Goal: Task Accomplishment & Management: Manage account settings

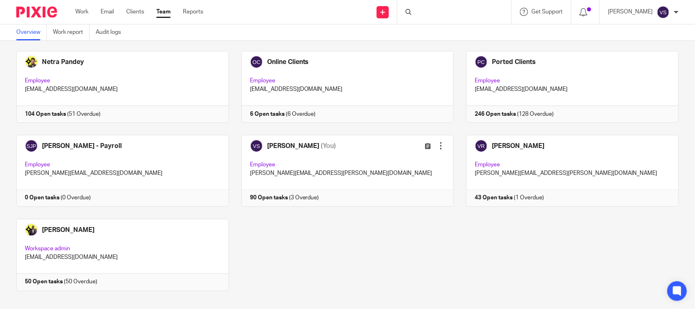
scroll to position [553, 0]
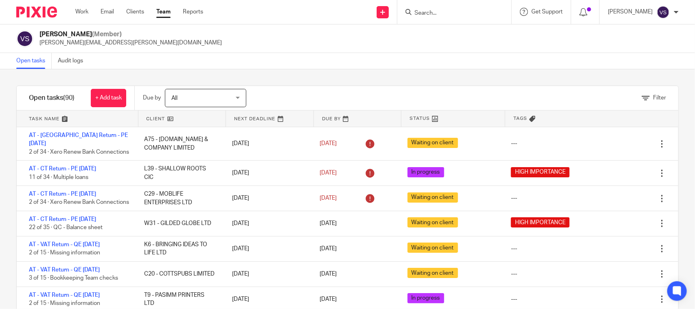
click at [166, 121] on link at bounding box center [182, 118] width 88 height 16
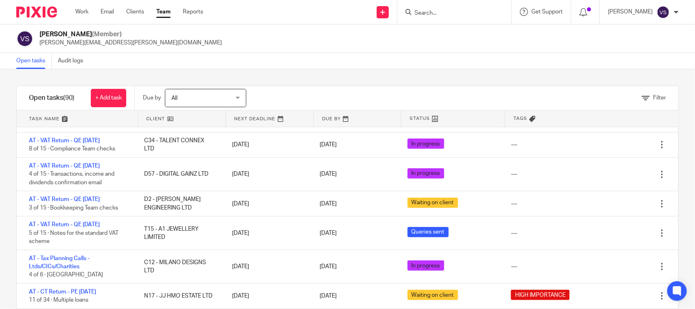
scroll to position [226, 0]
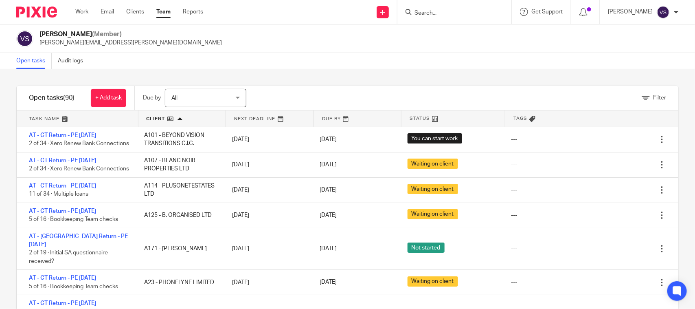
click at [434, 15] on input "Search" at bounding box center [450, 13] width 73 height 7
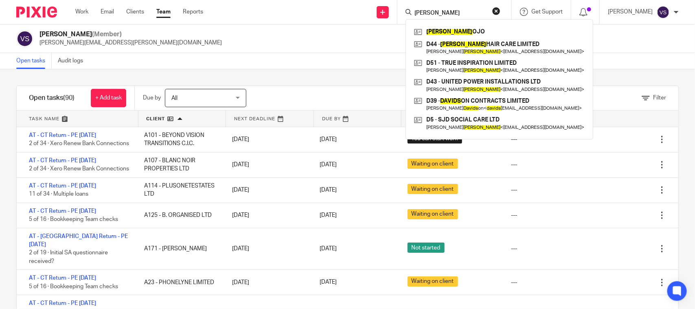
type input "[PERSON_NAME]"
drag, startPoint x: 442, startPoint y: 11, endPoint x: 383, endPoint y: 15, distance: 59.2
click at [386, 15] on div "Send new email Create task Add client Request signature Davies DAVIES OJO D44 -…" at bounding box center [455, 12] width 480 height 24
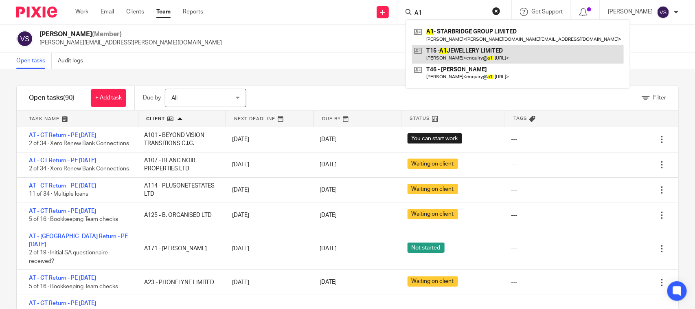
type input "A1"
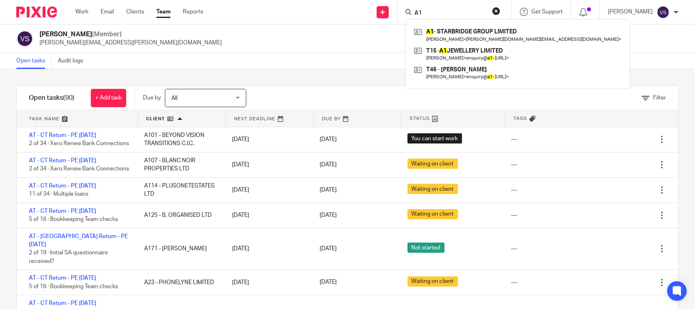
click at [294, 40] on div "Vaibhav Solanki (Member) vaibhav.solanki@confiancebizsol.com" at bounding box center [347, 38] width 662 height 17
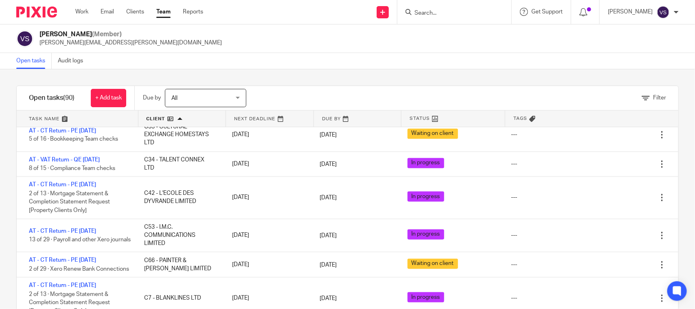
scroll to position [713, 0]
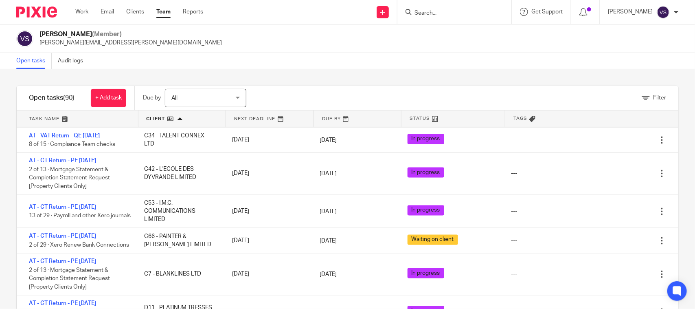
click at [453, 15] on input "Search" at bounding box center [450, 13] width 73 height 7
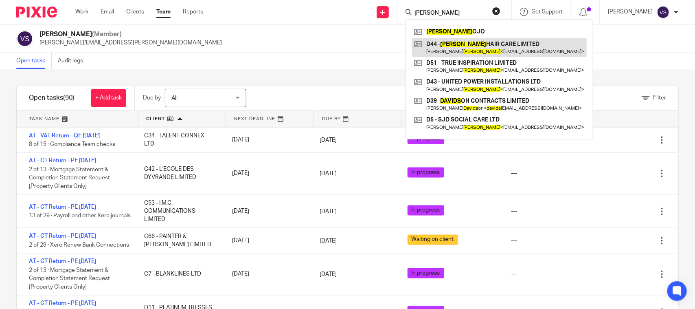
type input "davies"
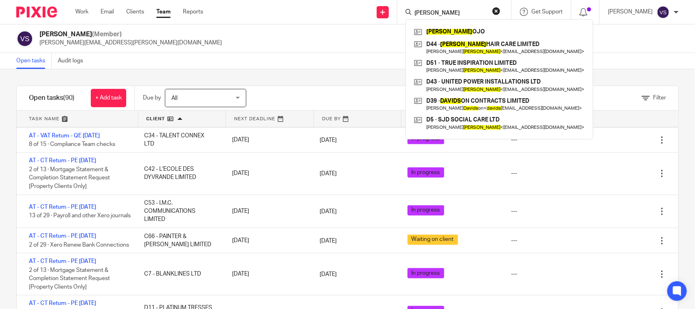
drag, startPoint x: 419, startPoint y: 11, endPoint x: 406, endPoint y: 13, distance: 13.1
click at [406, 13] on div "davies DAVIES OJO D44 - DAVIES HAIR CARE LIMITED Janet Davies < janetdaviesnh@g…" at bounding box center [454, 12] width 114 height 24
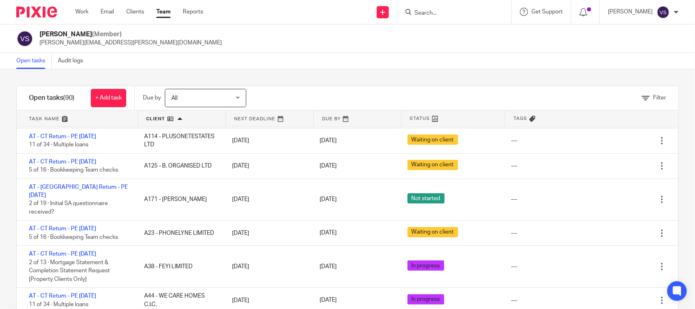
scroll to position [51, 0]
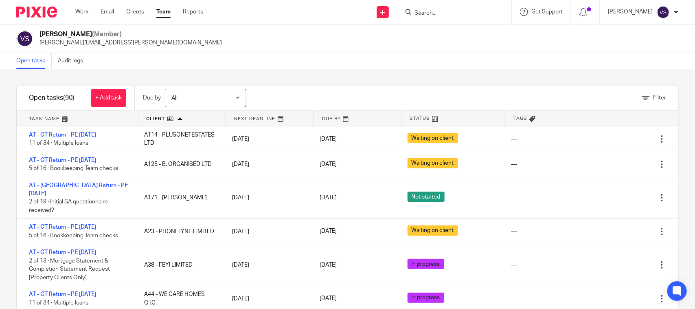
click at [360, 121] on link at bounding box center [358, 118] width 88 height 16
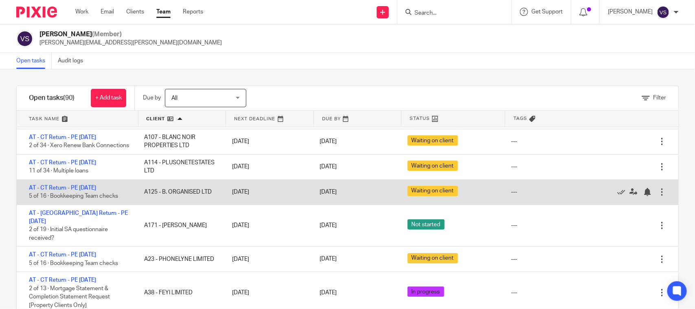
scroll to position [0, 0]
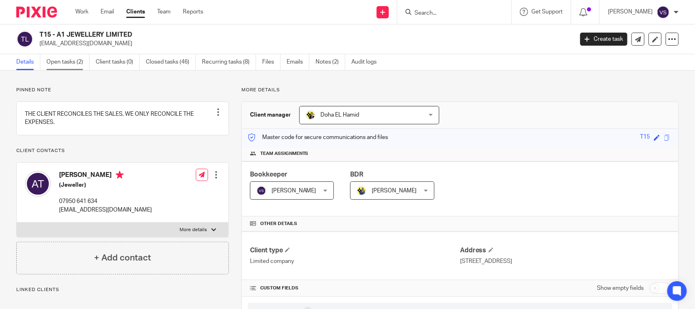
click at [72, 59] on link "Open tasks (2)" at bounding box center [67, 62] width 43 height 16
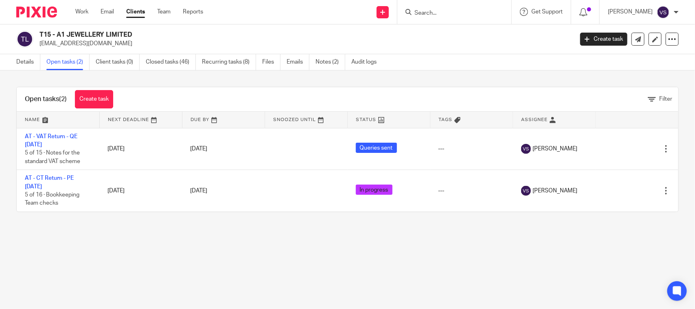
click at [41, 275] on main "T15 - A1 JEWELLERY LIMITED [EMAIL_ADDRESS][DOMAIN_NAME] Create task Update from…" at bounding box center [347, 154] width 695 height 309
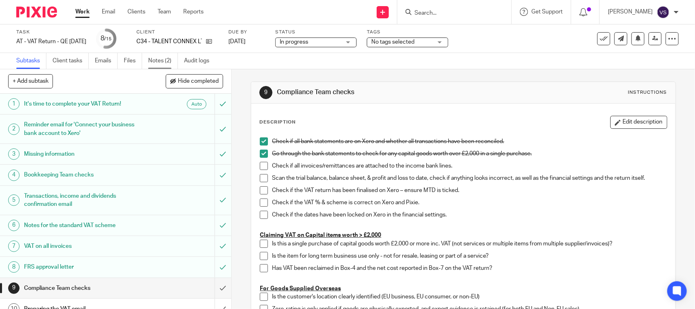
click at [161, 61] on link "Notes (2)" at bounding box center [163, 61] width 30 height 16
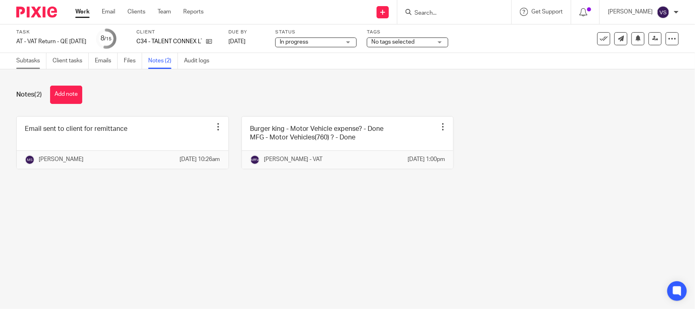
click at [25, 62] on link "Subtasks" at bounding box center [31, 61] width 30 height 16
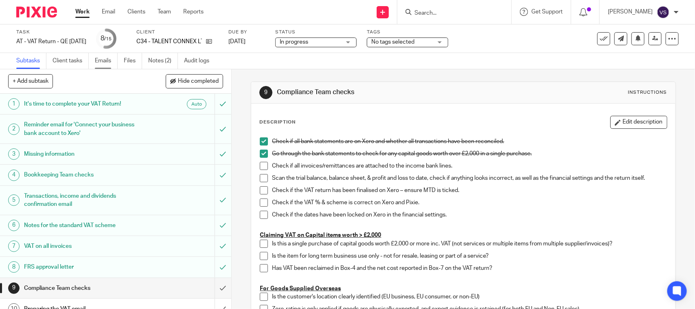
click at [105, 58] on link "Emails" at bounding box center [106, 61] width 23 height 16
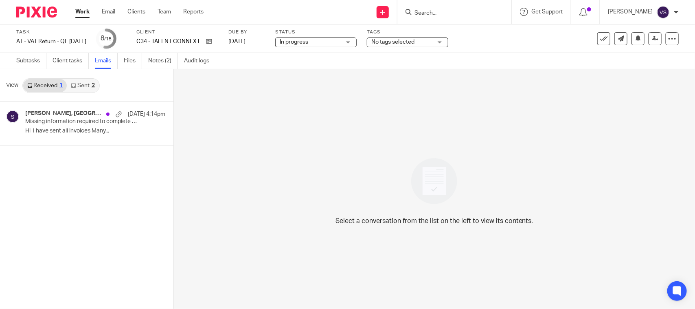
click at [87, 81] on link "Sent 2" at bounding box center [83, 85] width 32 height 13
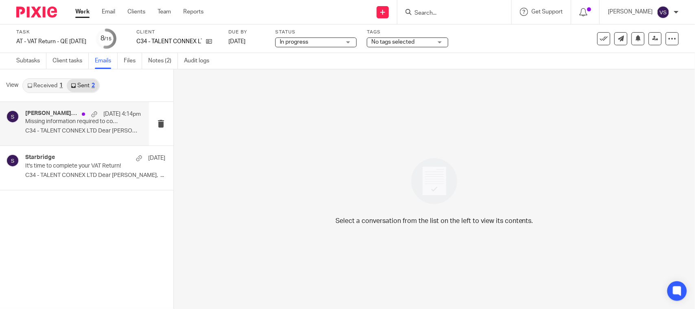
click at [52, 119] on p "Missing information required to complete your VAT Return" at bounding box center [71, 121] width 92 height 7
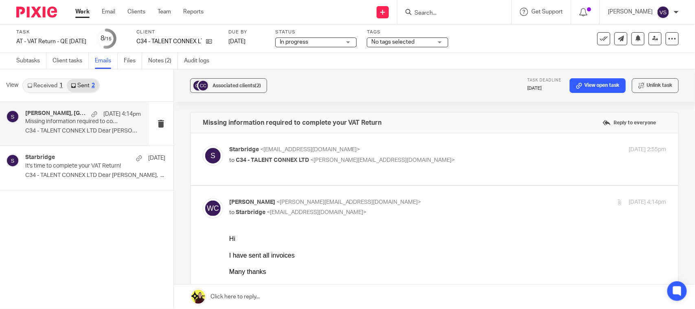
click at [381, 170] on div "Starbridge <info@starbridge.uk> to C34 - TALENT CONNEX LTD <wayne@talentconnex.…" at bounding box center [434, 158] width 463 height 27
click at [250, 164] on p "to C34 - TALENT CONNEX LTD <wayne@talentconnex.co.uk>" at bounding box center [375, 160] width 292 height 9
checkbox input "true"
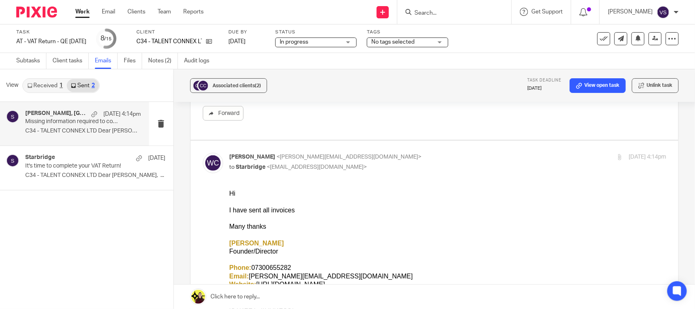
scroll to position [254, 0]
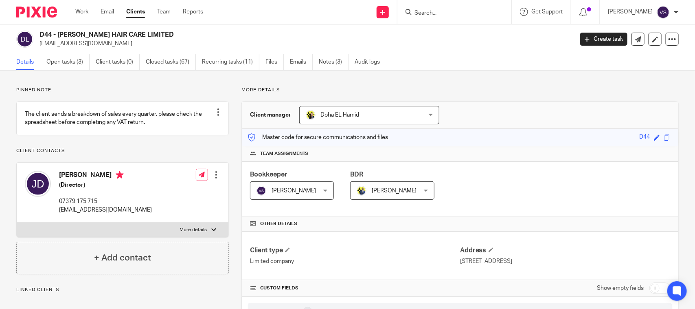
click at [331, 58] on link "Notes (3)" at bounding box center [334, 62] width 30 height 16
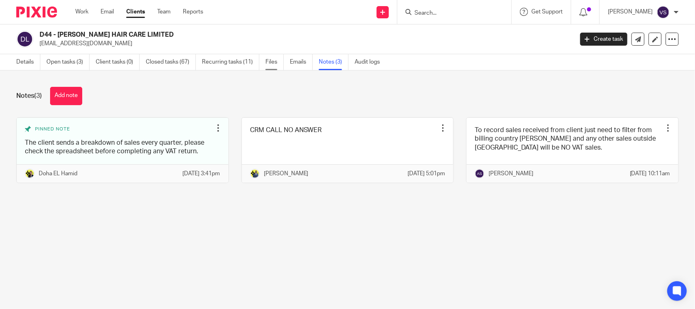
click at [274, 58] on link "Files" at bounding box center [274, 62] width 18 height 16
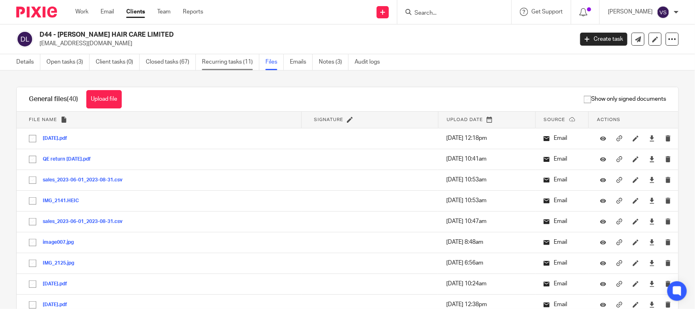
click at [221, 66] on link "Recurring tasks (11)" at bounding box center [230, 62] width 57 height 16
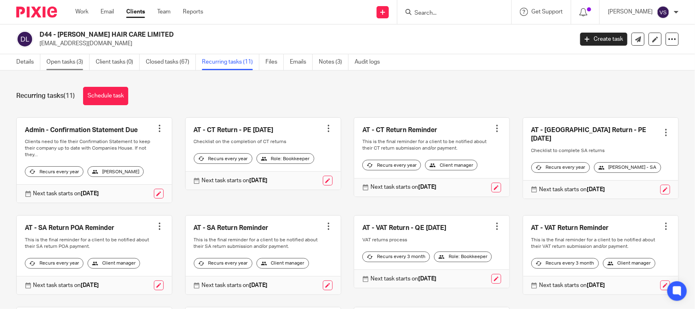
click at [69, 67] on link "Open tasks (3)" at bounding box center [67, 62] width 43 height 16
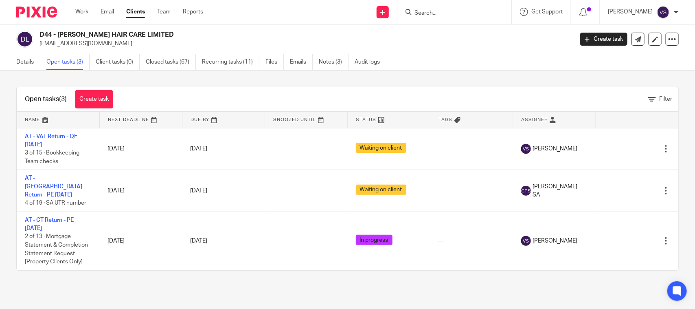
drag, startPoint x: 324, startPoint y: 85, endPoint x: 325, endPoint y: 96, distance: 11.8
click at [324, 85] on div "Open tasks (3) Create task Filter Name Next Deadline Due By Snoozed Until Statu…" at bounding box center [347, 178] width 695 height 216
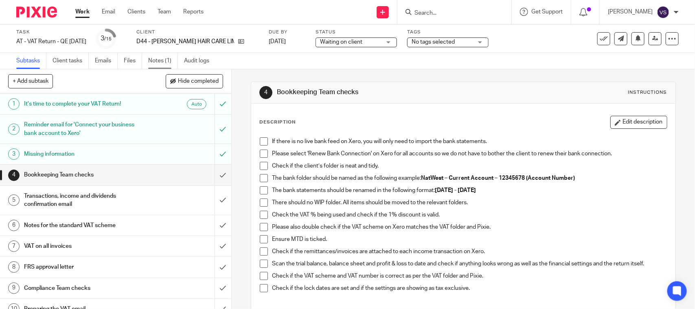
click at [161, 61] on link "Notes (1)" at bounding box center [163, 61] width 30 height 16
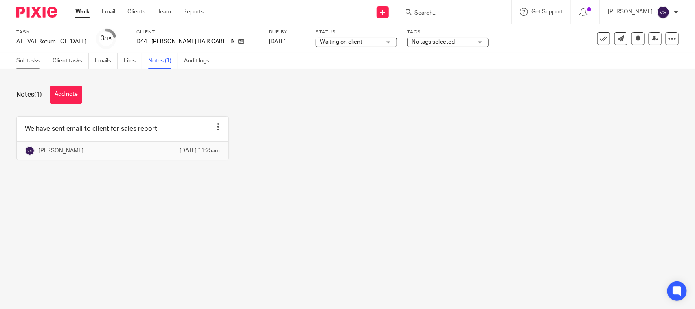
click at [35, 61] on link "Subtasks" at bounding box center [31, 61] width 30 height 16
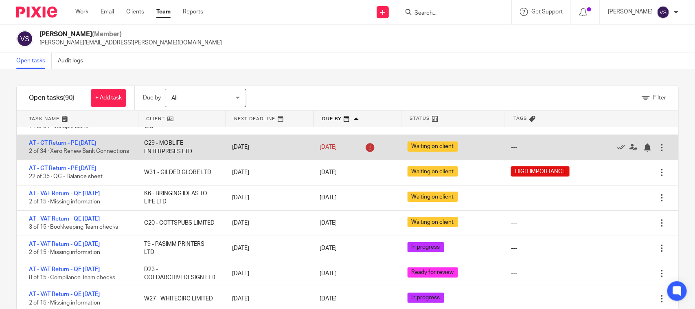
scroll to position [102, 0]
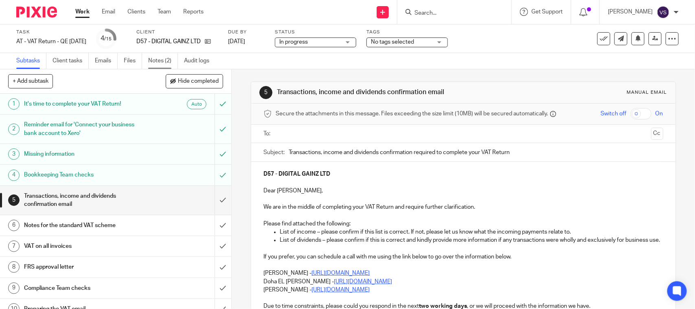
click at [154, 64] on link "Notes (2)" at bounding box center [163, 61] width 30 height 16
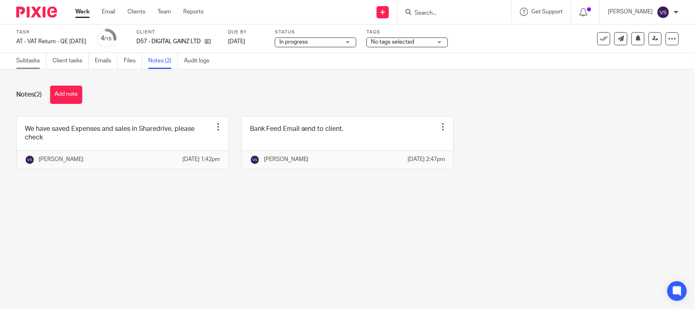
click at [21, 62] on link "Subtasks" at bounding box center [31, 61] width 30 height 16
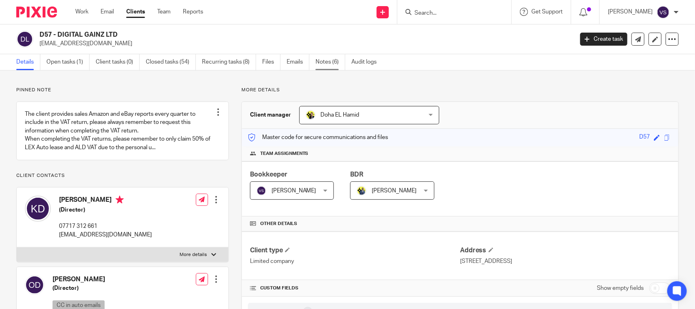
click at [326, 67] on link "Notes (6)" at bounding box center [331, 62] width 30 height 16
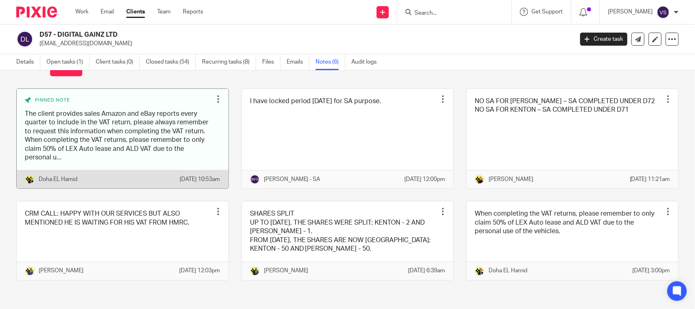
scroll to position [46, 0]
click at [99, 151] on link at bounding box center [123, 139] width 212 height 100
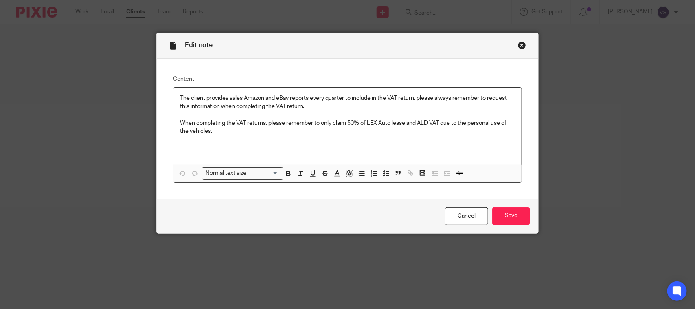
click at [518, 47] on div "Close this dialog window" at bounding box center [522, 45] width 8 height 8
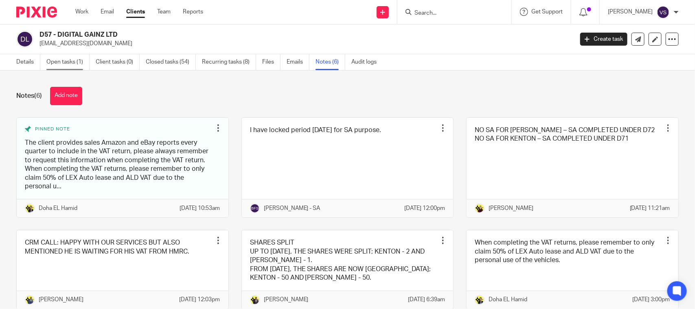
click at [51, 64] on link "Open tasks (1)" at bounding box center [67, 62] width 43 height 16
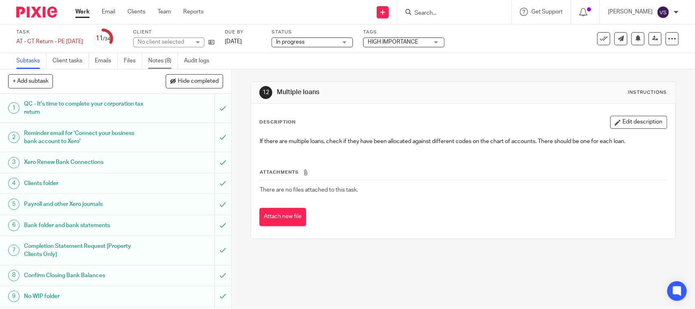
click at [167, 61] on link "Notes (8)" at bounding box center [163, 61] width 30 height 16
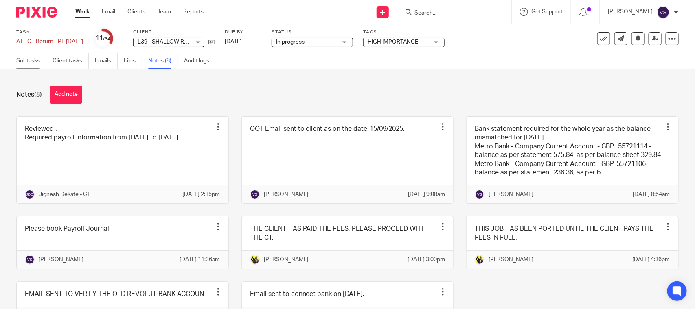
click at [26, 64] on link "Subtasks" at bounding box center [31, 61] width 30 height 16
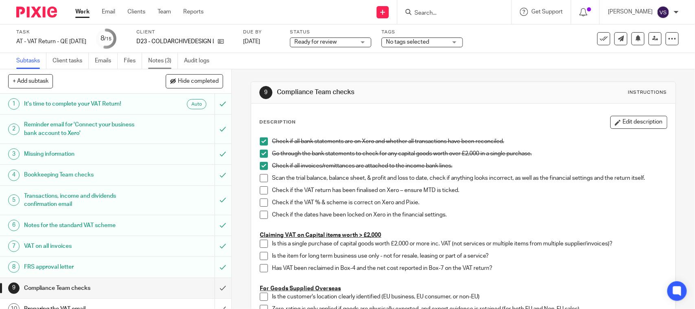
click at [155, 64] on link "Notes (3)" at bounding box center [163, 61] width 30 height 16
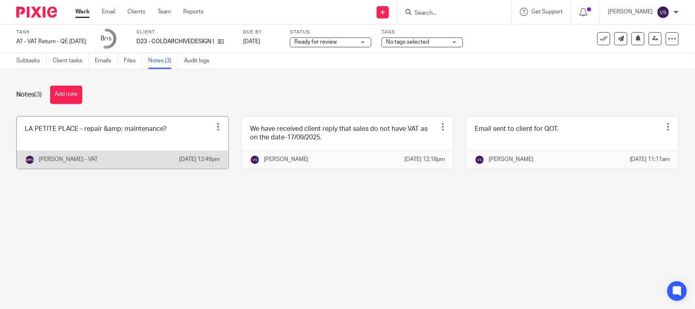
click at [214, 127] on div at bounding box center [218, 127] width 8 height 8
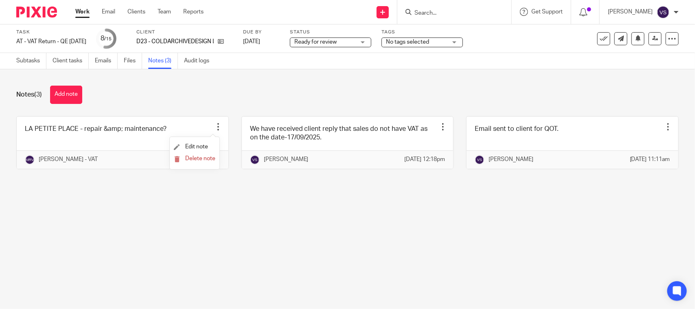
click at [186, 88] on div "Notes (3) Add note" at bounding box center [347, 95] width 662 height 18
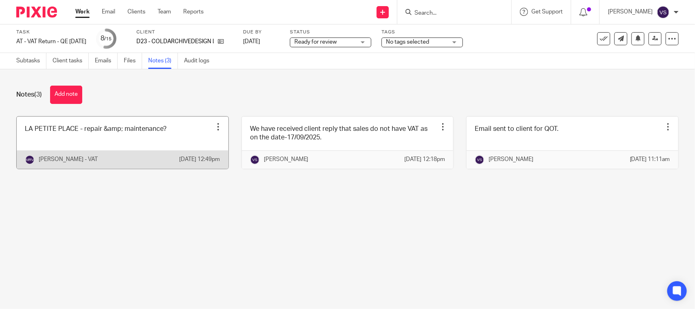
click at [89, 134] on link at bounding box center [123, 142] width 212 height 52
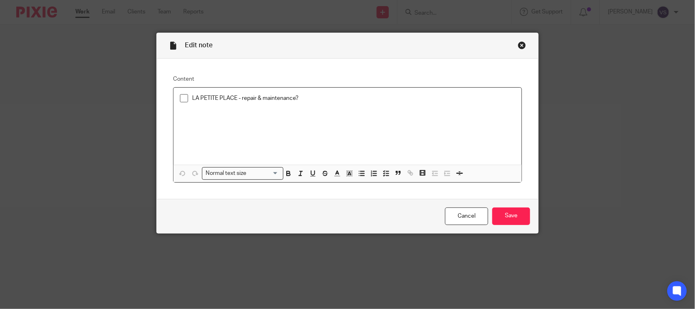
click at [180, 98] on span at bounding box center [184, 98] width 8 height 8
click at [329, 98] on p "LA PETITE PLACE - repair & maintenance?" at bounding box center [353, 98] width 323 height 8
click at [68, 129] on div "Edit note Content LA PETITE PLACE - repair & maintenance? Normal text size Load…" at bounding box center [347, 154] width 695 height 309
click at [525, 213] on input "Save" at bounding box center [511, 216] width 38 height 18
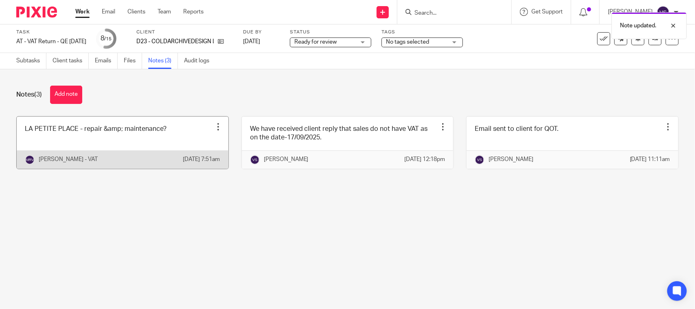
click at [127, 140] on link at bounding box center [123, 142] width 212 height 52
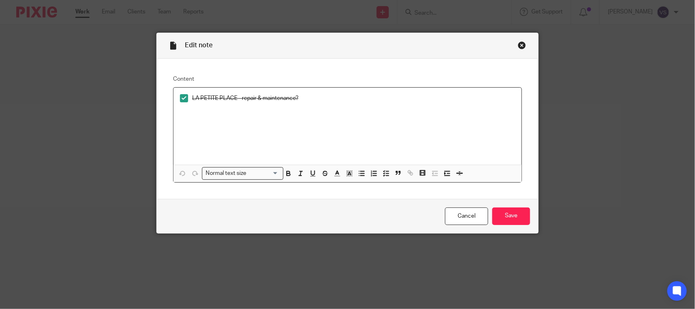
click at [335, 98] on p "LA PETITE PLACE - repair & maintenance?" at bounding box center [353, 98] width 323 height 8
click at [510, 217] on input "Save" at bounding box center [511, 216] width 38 height 18
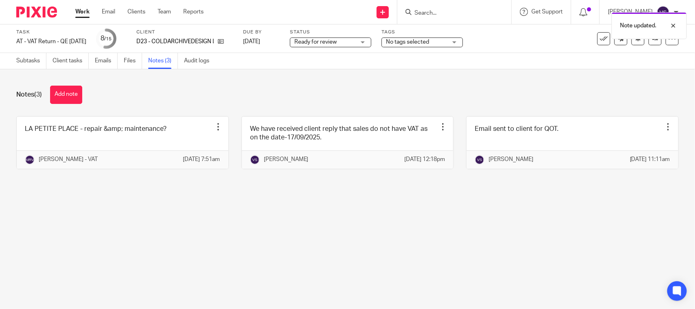
click at [180, 251] on main "Task AT - VAT Return - QE [DATE] Save AT - VAT Return - QE [DATE] 8 /15 Client …" at bounding box center [347, 154] width 695 height 309
drag, startPoint x: 163, startPoint y: 40, endPoint x: 227, endPoint y: 45, distance: 63.7
click at [228, 45] on div "D23 - COLDARCHIVEDESIGN LTD" at bounding box center [184, 41] width 96 height 8
click at [261, 93] on div "Notes (3) Add note" at bounding box center [347, 95] width 662 height 18
drag, startPoint x: 147, startPoint y: 41, endPoint x: 237, endPoint y: 42, distance: 90.0
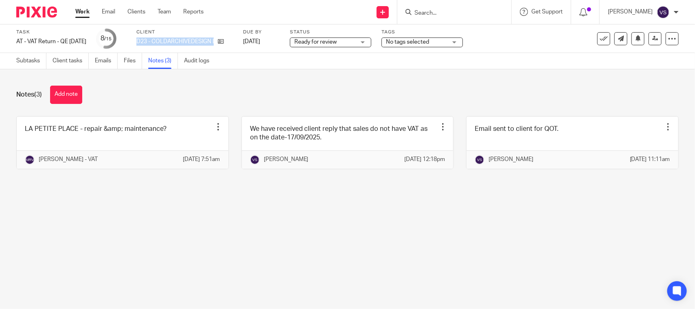
click at [237, 42] on div "Task AT - VAT Return - QE 31-08-2025 Save AT - VAT Return - QE 31-08-2025 8 /15…" at bounding box center [292, 39] width 552 height 20
copy div "D23 - COLDARCHIVEDESIGN LTD"
click at [30, 59] on link "Subtasks" at bounding box center [31, 61] width 30 height 16
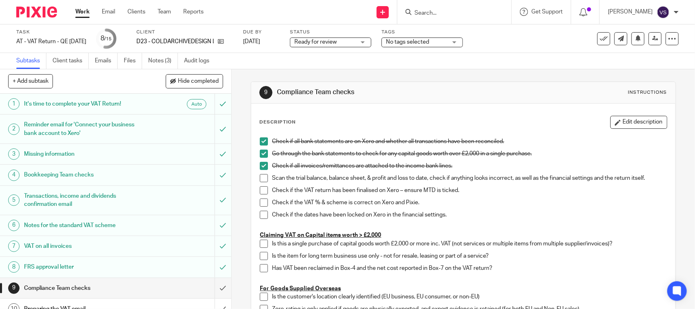
click at [546, 64] on div "Subtasks Client tasks Emails Files Notes (3) Audit logs" at bounding box center [347, 61] width 695 height 16
click at [652, 39] on icon at bounding box center [655, 38] width 6 height 6
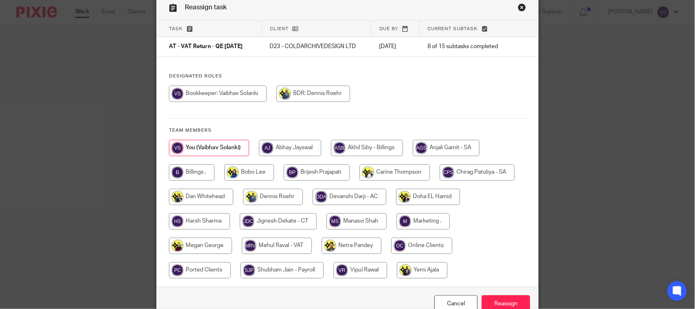
scroll to position [83, 0]
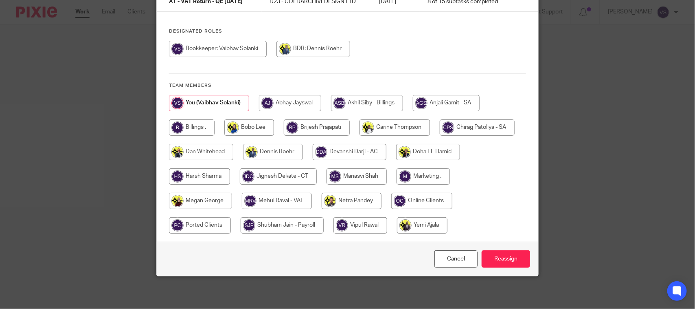
click at [271, 200] on input "radio" at bounding box center [277, 201] width 70 height 16
radio input "true"
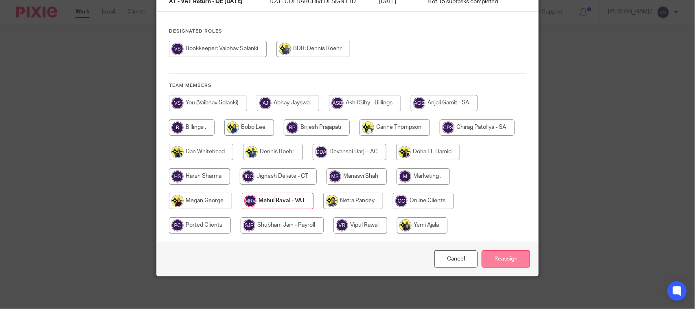
click at [498, 258] on input "Reassign" at bounding box center [506, 259] width 48 height 18
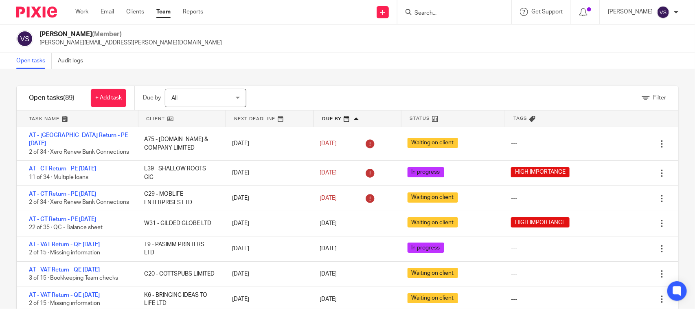
click at [323, 77] on div "Filter tasks Only show tasks matching all of these conditions 1 Client name Is …" at bounding box center [347, 188] width 695 height 239
click at [424, 68] on div "Open tasks Audit logs" at bounding box center [347, 61] width 695 height 16
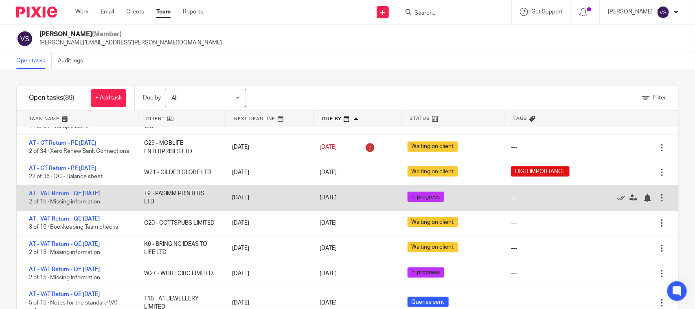
scroll to position [102, 0]
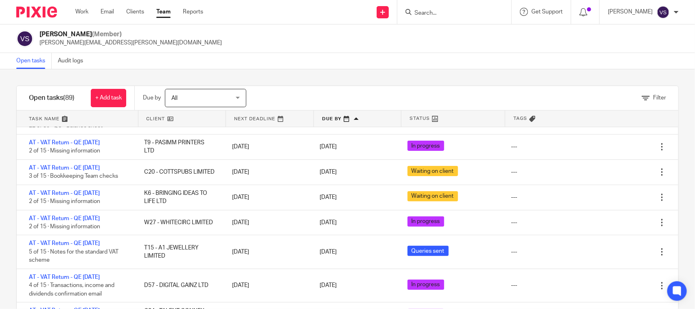
click at [424, 76] on div "Filter tasks Only show tasks matching all of these conditions 1 Client name Is …" at bounding box center [347, 188] width 695 height 239
click at [305, 67] on div "Open tasks Audit logs" at bounding box center [347, 61] width 695 height 16
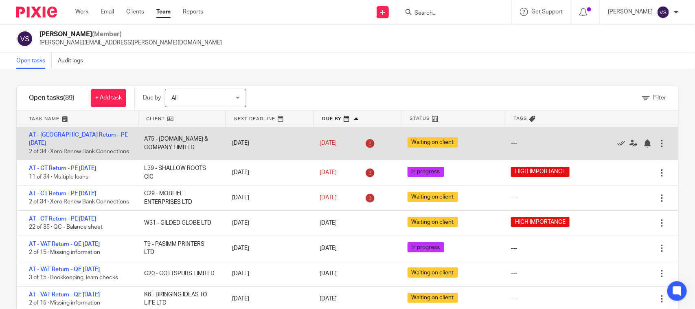
scroll to position [0, 0]
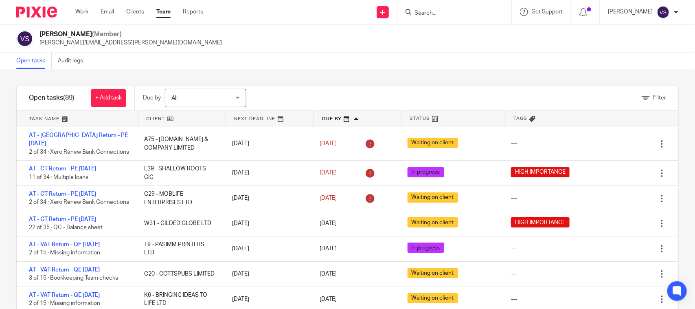
click at [305, 77] on div "Filter tasks Only show tasks matching all of these conditions 1 Client name Is …" at bounding box center [347, 188] width 695 height 239
click at [347, 83] on div "Filter tasks Only show tasks matching all of these conditions 1 Client name Is …" at bounding box center [347, 188] width 695 height 239
click at [352, 77] on div "Filter tasks Only show tasks matching all of these conditions 1 Client name Is …" at bounding box center [347, 188] width 695 height 239
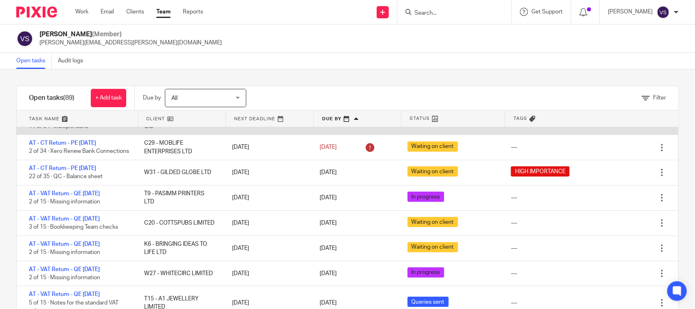
scroll to position [153, 0]
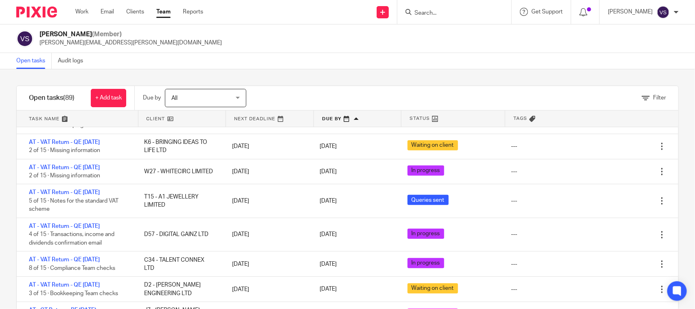
click at [353, 79] on div "Filter tasks Only show tasks matching all of these conditions 1 Client name Is …" at bounding box center [347, 188] width 695 height 239
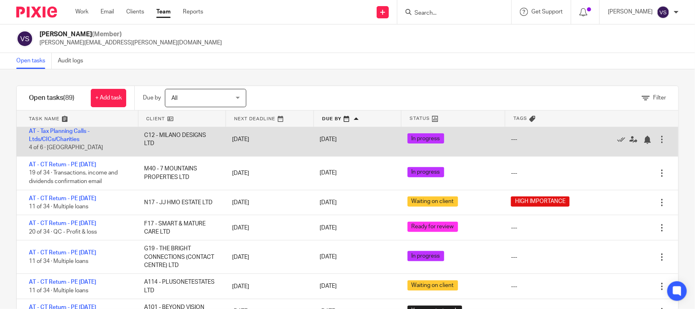
scroll to position [458, 0]
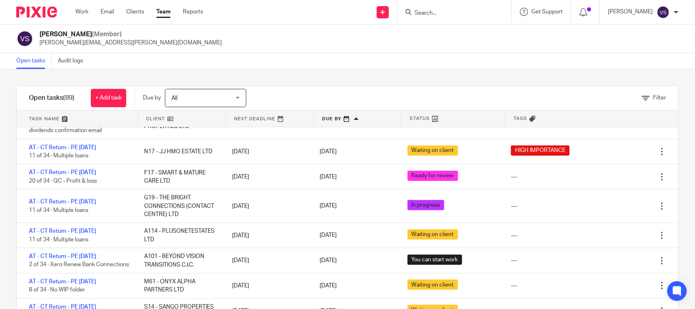
click at [347, 57] on div "Open tasks Audit logs" at bounding box center [347, 61] width 695 height 16
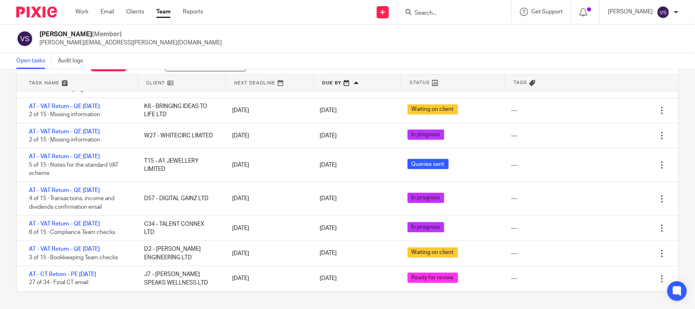
scroll to position [0, 0]
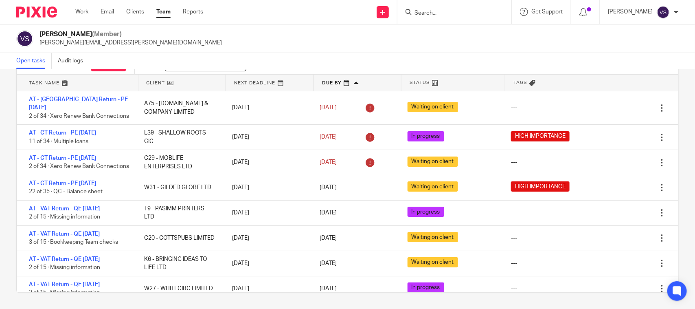
click at [529, 82] on icon at bounding box center [532, 83] width 6 height 6
click at [529, 81] on icon at bounding box center [532, 83] width 6 height 6
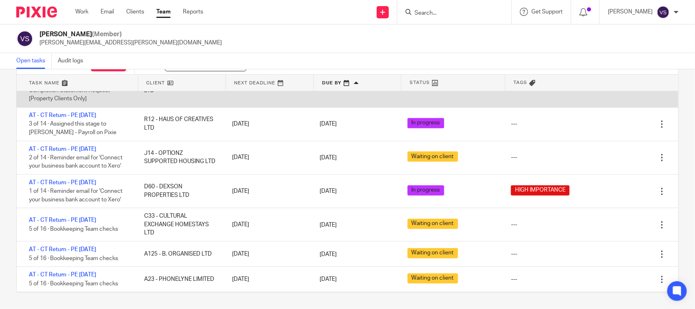
scroll to position [1954, 0]
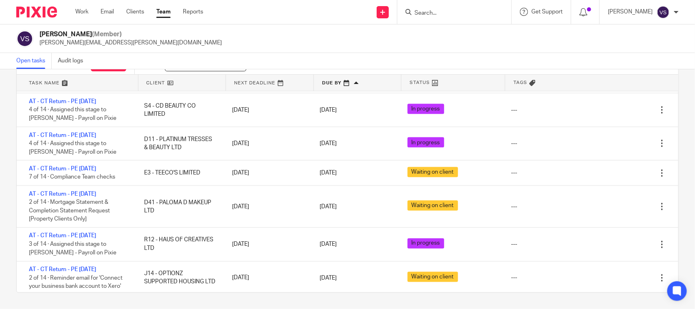
click at [408, 44] on div "Vaibhav Solanki (Member) vaibhav.solanki@confiancebizsol.com" at bounding box center [347, 38] width 662 height 17
click at [393, 42] on div "Vaibhav Solanki (Member) vaibhav.solanki@confiancebizsol.com" at bounding box center [347, 38] width 662 height 17
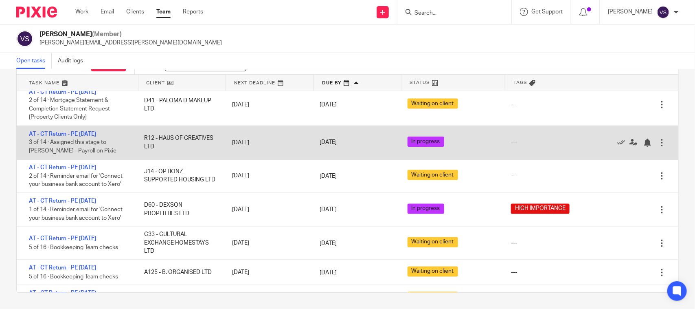
scroll to position [2106, 0]
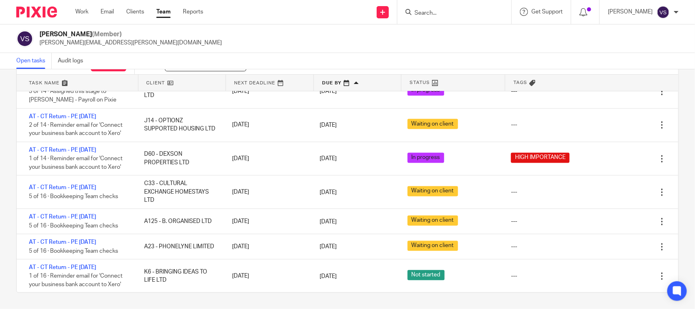
click at [386, 50] on div "Vaibhav Solanki (Member) vaibhav.solanki@confiancebizsol.com" at bounding box center [347, 38] width 695 height 29
click at [345, 42] on div "Vaibhav Solanki (Member) vaibhav.solanki@confiancebizsol.com" at bounding box center [347, 38] width 662 height 17
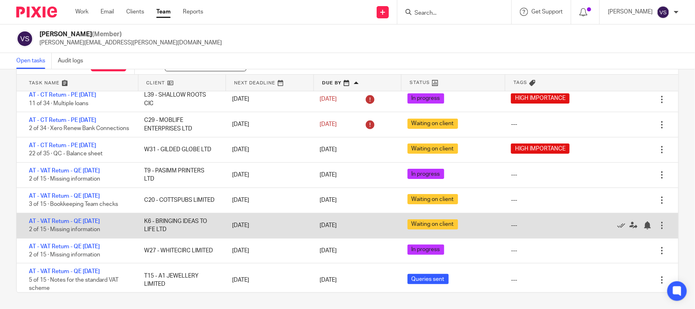
scroll to position [0, 0]
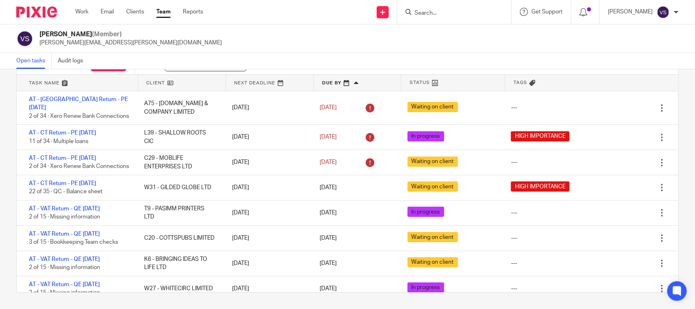
click at [442, 44] on div "Vaibhav Solanki (Member) vaibhav.solanki@confiancebizsol.com" at bounding box center [347, 38] width 662 height 17
click at [434, 42] on div "Vaibhav Solanki (Member) vaibhav.solanki@confiancebizsol.com" at bounding box center [347, 38] width 662 height 17
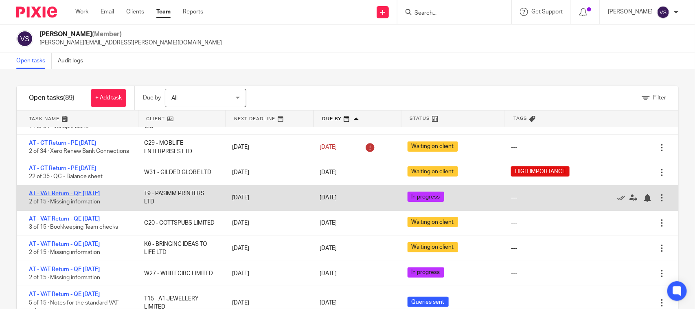
scroll to position [102, 0]
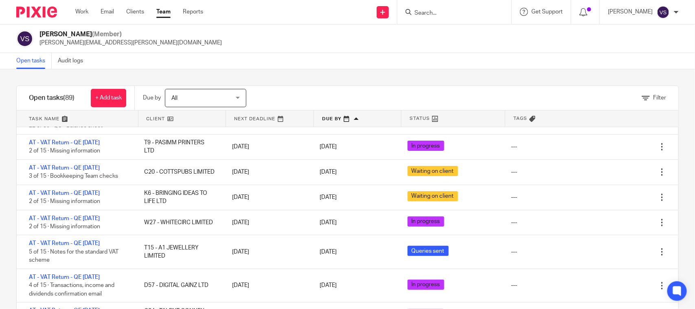
click at [5, 157] on div "Filter tasks Only show tasks matching all of these conditions 1 Client name Is …" at bounding box center [347, 188] width 695 height 239
click at [3, 208] on div "Filter tasks Only show tasks matching all of these conditions 1 Client name Is …" at bounding box center [347, 188] width 695 height 239
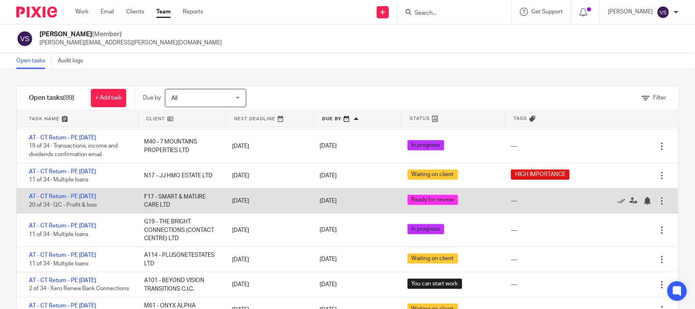
scroll to position [458, 0]
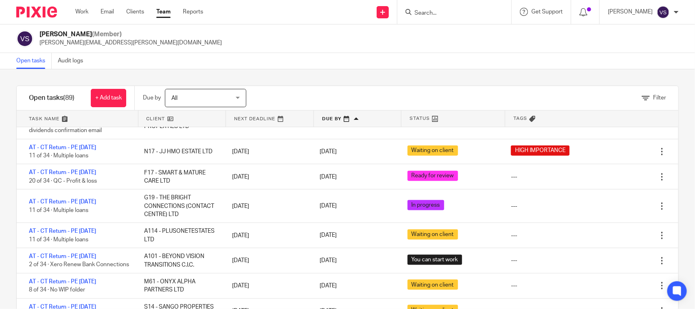
click at [430, 64] on div "Open tasks Audit logs" at bounding box center [347, 61] width 695 height 16
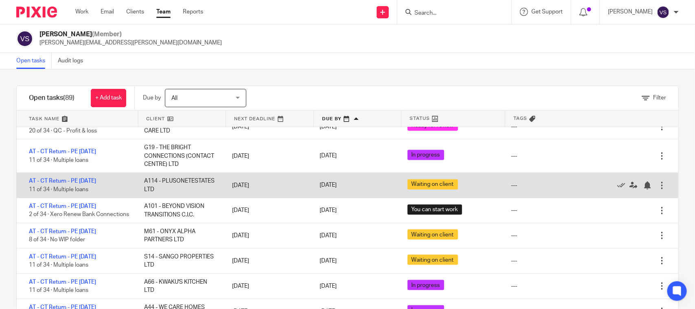
scroll to position [509, 0]
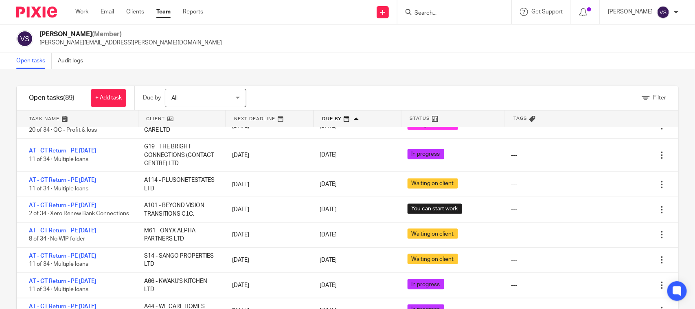
click at [368, 52] on div "Vaibhav Solanki (Member) vaibhav.solanki@confiancebizsol.com" at bounding box center [347, 38] width 695 height 29
click at [434, 11] on input "Search" at bounding box center [450, 13] width 73 height 7
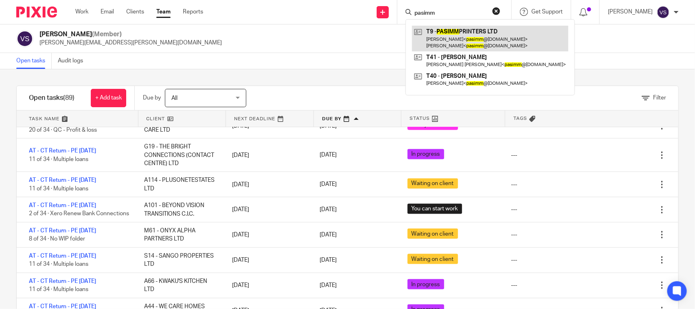
type input "pasimm"
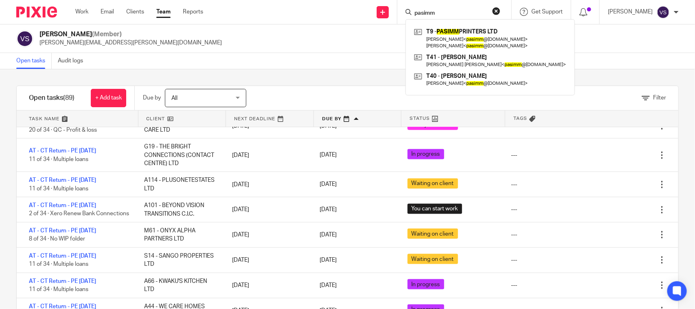
drag, startPoint x: 369, startPoint y: 2, endPoint x: 355, endPoint y: 2, distance: 14.3
click at [355, 2] on div "Send new email Create task Add client Request signature pasimm T9 - PASIMM PRIN…" at bounding box center [455, 12] width 480 height 24
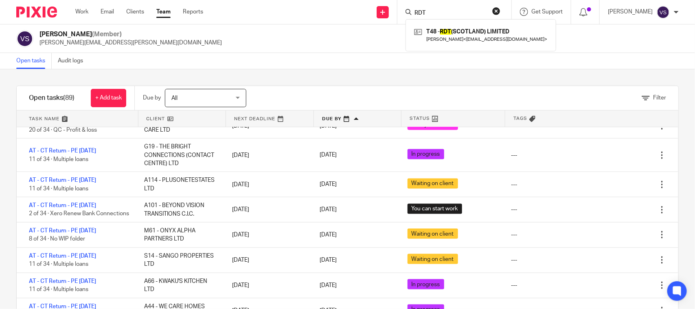
type input "RDT"
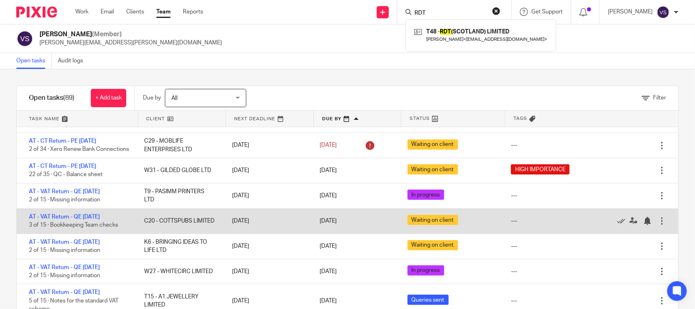
scroll to position [51, 0]
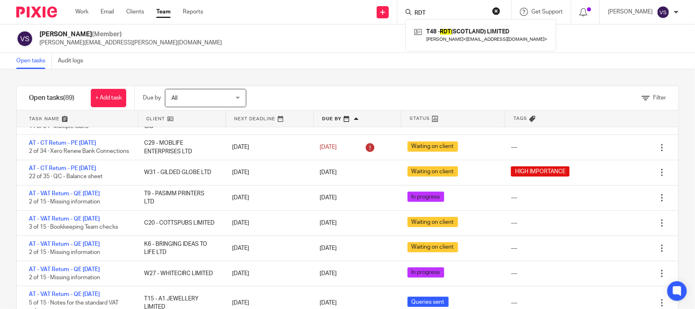
drag, startPoint x: 433, startPoint y: 7, endPoint x: 418, endPoint y: 9, distance: 15.1
click at [410, 12] on div "RDT" at bounding box center [453, 12] width 95 height 10
drag, startPoint x: 436, startPoint y: 13, endPoint x: 407, endPoint y: 13, distance: 29.3
click at [407, 13] on div "RDT T48 - RDT (SCOTLAND) LIMITED Russell Thornton < russellthornton30@sky.com >" at bounding box center [454, 12] width 114 height 24
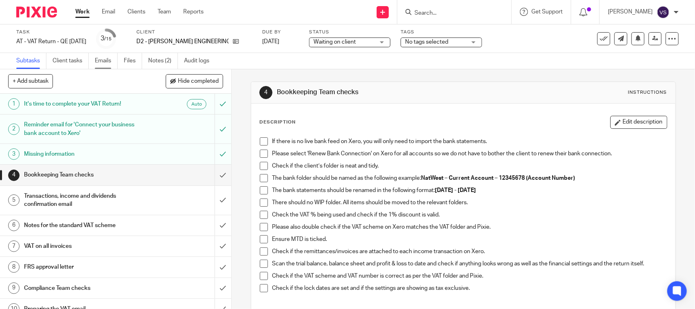
click at [104, 62] on link "Emails" at bounding box center [106, 61] width 23 height 16
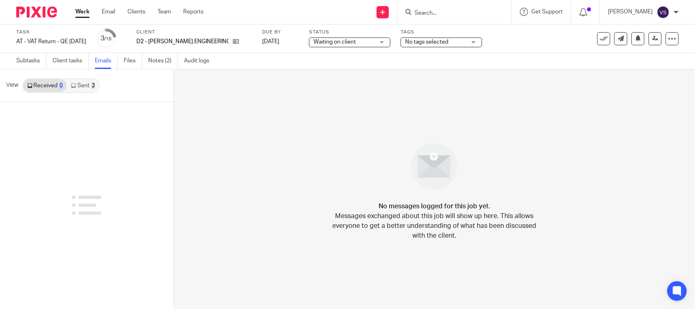
click at [85, 88] on link "Sent 3" at bounding box center [83, 85] width 32 height 13
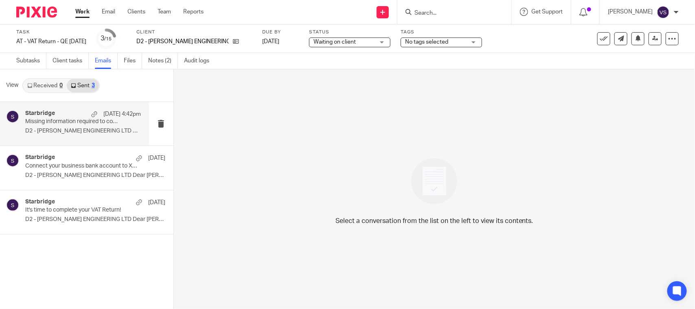
click at [66, 131] on p "D2 - DEVLIN ENGINEERING LTD Dear Rory, ..." at bounding box center [83, 130] width 116 height 7
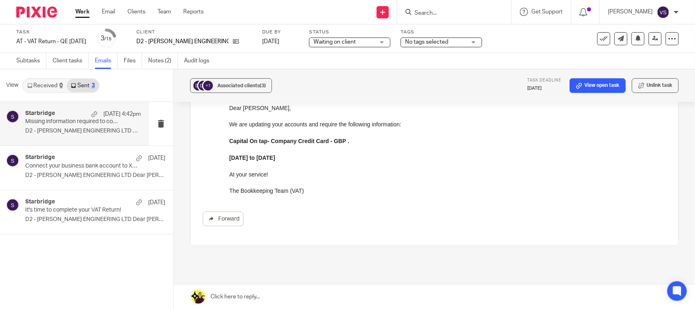
scroll to position [102, 0]
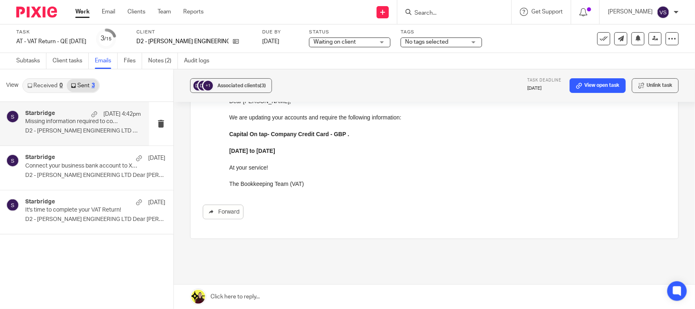
click at [51, 109] on div "Starbridge 15 Sep 4:42pm Missing information required to complete your VAT Retu…" at bounding box center [74, 124] width 149 height 44
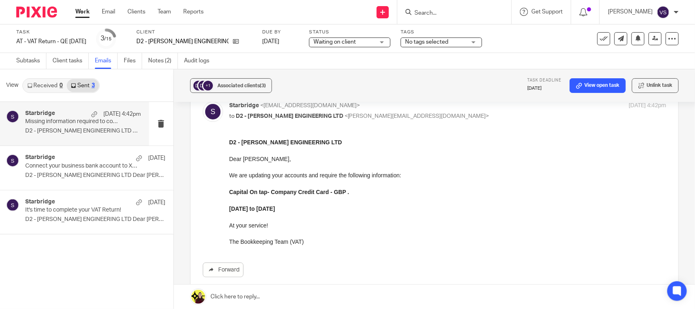
scroll to position [0, 0]
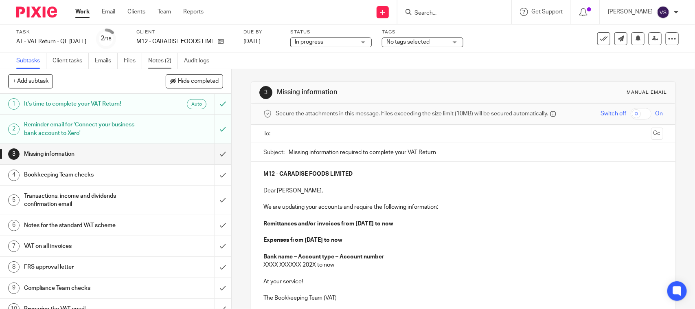
click at [166, 62] on link "Notes (2)" at bounding box center [163, 61] width 30 height 16
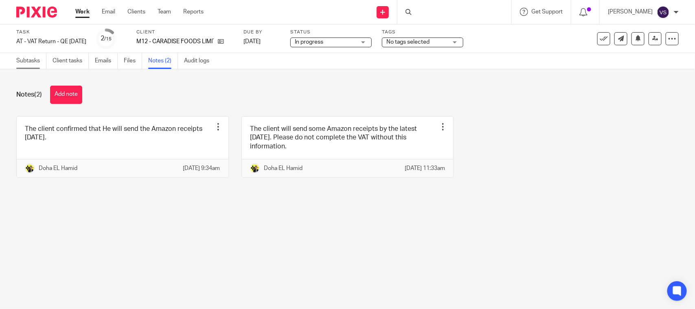
click at [20, 56] on link "Subtasks" at bounding box center [31, 61] width 30 height 16
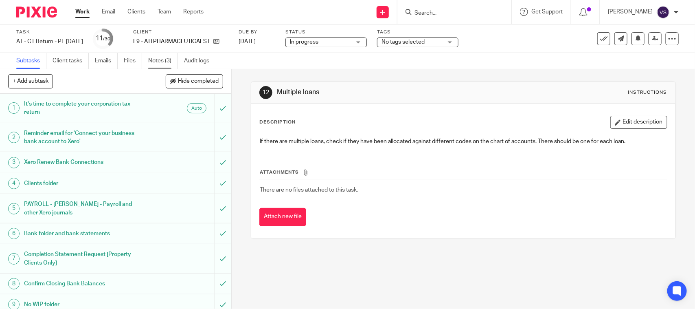
click at [163, 58] on link "Notes (3)" at bounding box center [163, 61] width 30 height 16
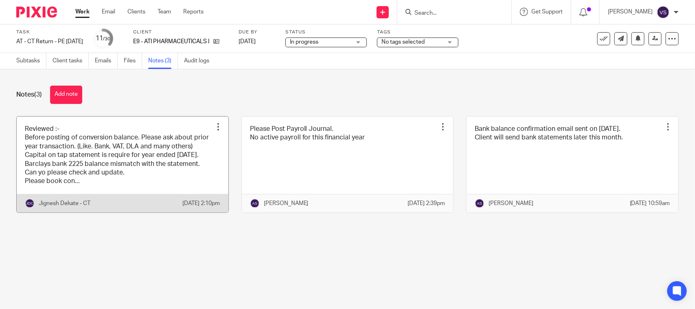
click at [184, 166] on link at bounding box center [123, 164] width 212 height 96
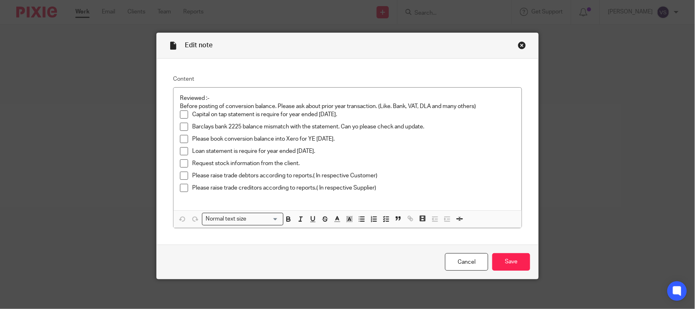
click at [518, 44] on div "Close this dialog window" at bounding box center [522, 45] width 8 height 8
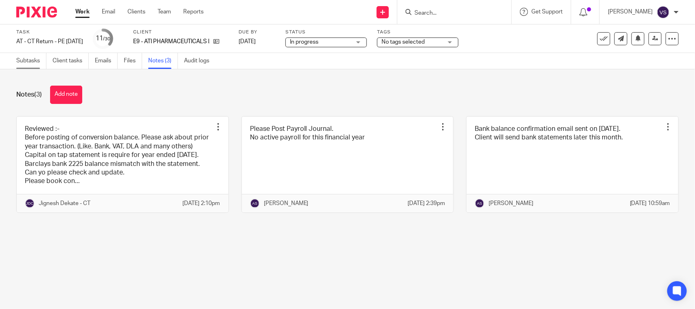
click at [27, 59] on link "Subtasks" at bounding box center [31, 61] width 30 height 16
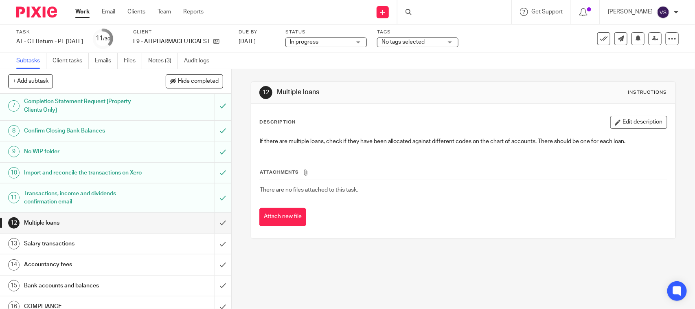
scroll to position [204, 0]
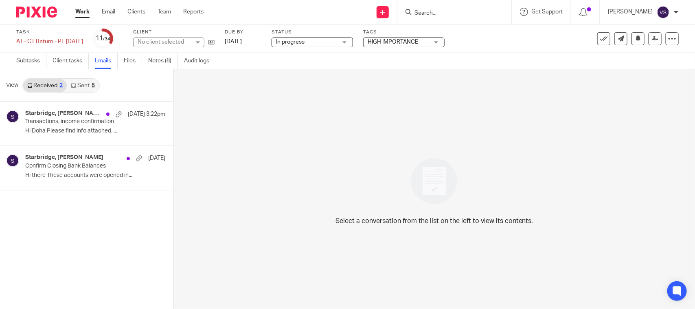
click at [77, 86] on link "Sent 5" at bounding box center [83, 85] width 32 height 13
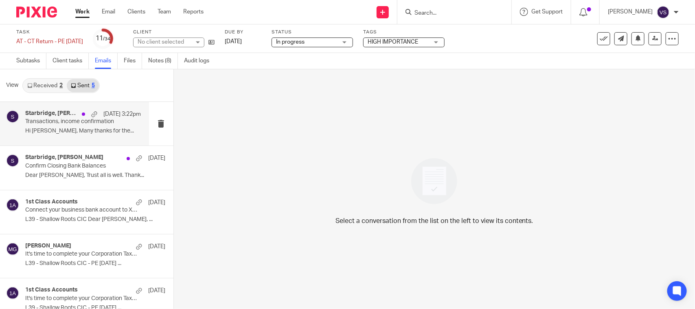
click at [43, 121] on p "Transactions, income confirmation" at bounding box center [71, 121] width 92 height 7
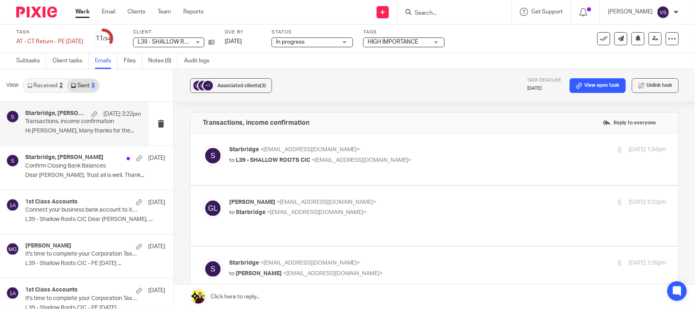
click at [359, 174] on label at bounding box center [435, 159] width 488 height 52
click at [203, 145] on input "checkbox" at bounding box center [202, 145] width 0 height 0
checkbox input "true"
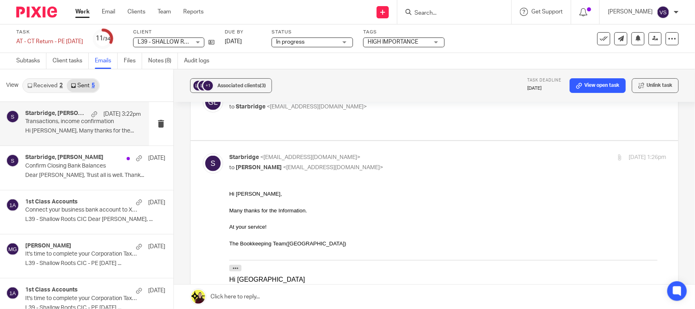
scroll to position [356, 0]
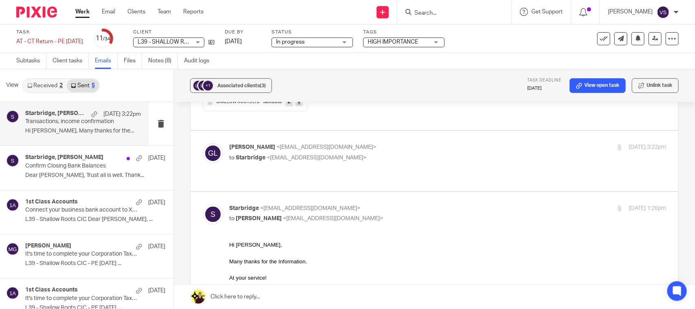
click at [386, 169] on label at bounding box center [435, 161] width 488 height 60
click at [203, 143] on input "checkbox" at bounding box center [202, 143] width 0 height 0
checkbox input "true"
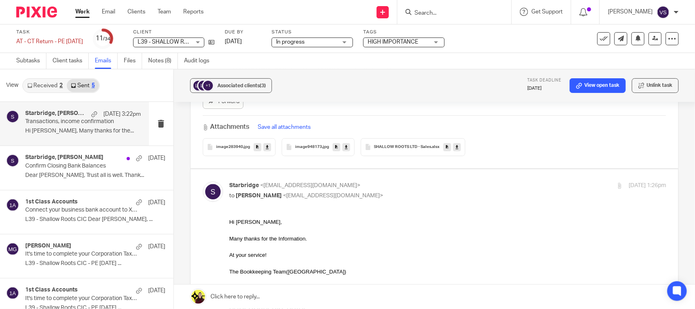
scroll to position [1018, 0]
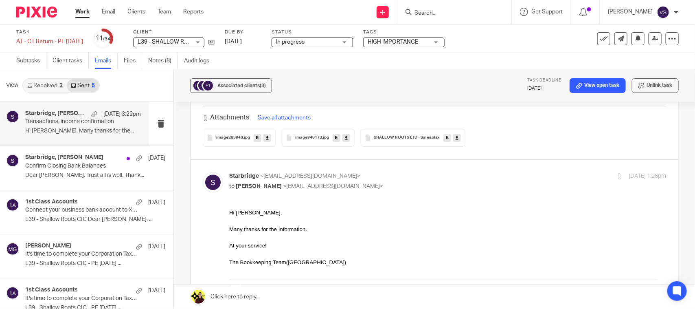
click at [395, 143] on div "SHALLOW ROOTS LTD - Sales .xlsx" at bounding box center [413, 138] width 105 height 18
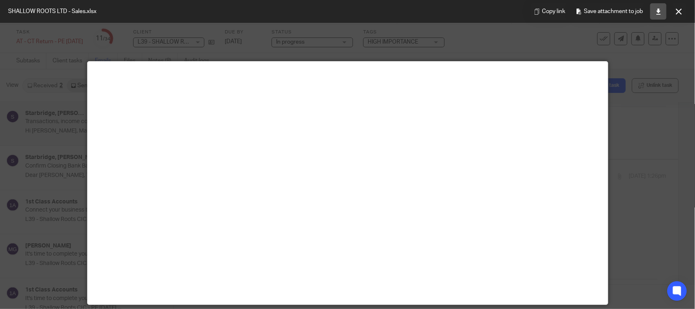
click at [651, 11] on link at bounding box center [658, 11] width 16 height 16
click at [684, 11] on button at bounding box center [679, 11] width 16 height 16
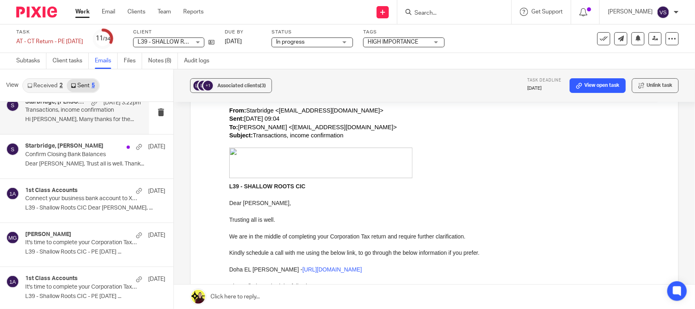
scroll to position [13, 0]
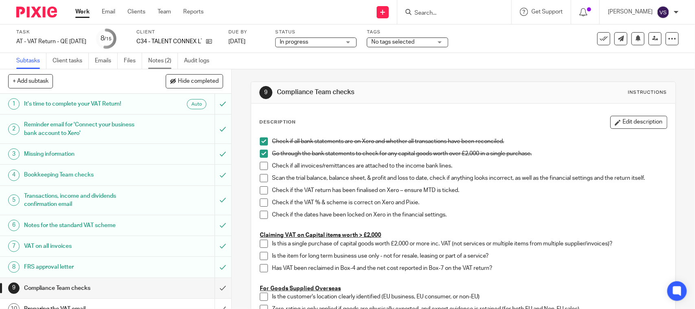
click at [159, 57] on link "Notes (2)" at bounding box center [163, 61] width 30 height 16
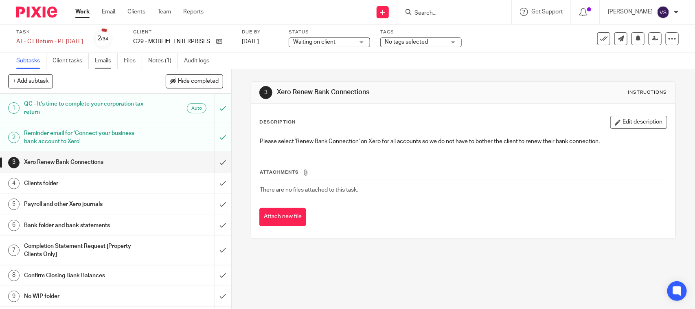
click at [109, 62] on link "Emails" at bounding box center [106, 61] width 23 height 16
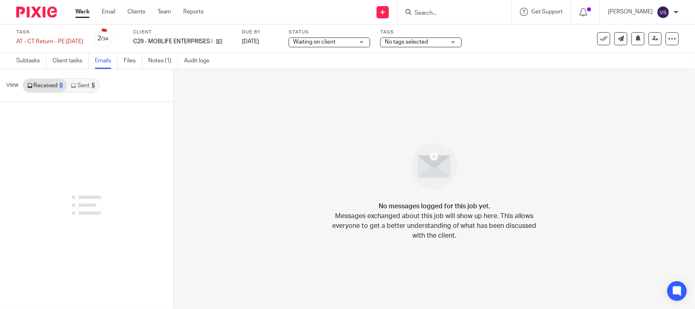
click at [83, 86] on link "Sent 5" at bounding box center [83, 85] width 32 height 13
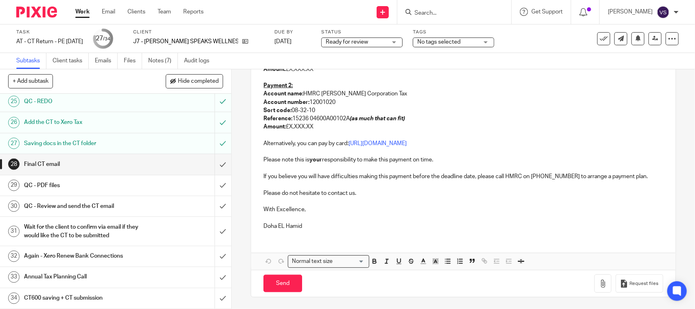
scroll to position [271, 0]
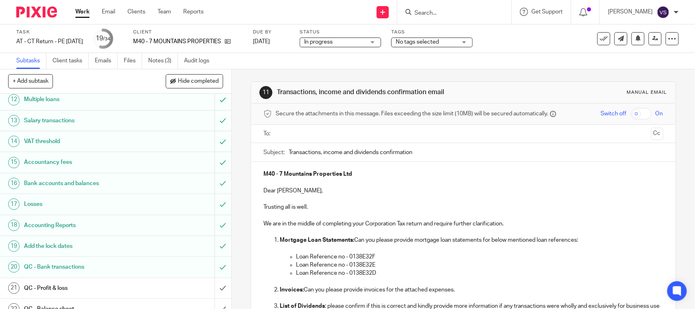
scroll to position [305, 0]
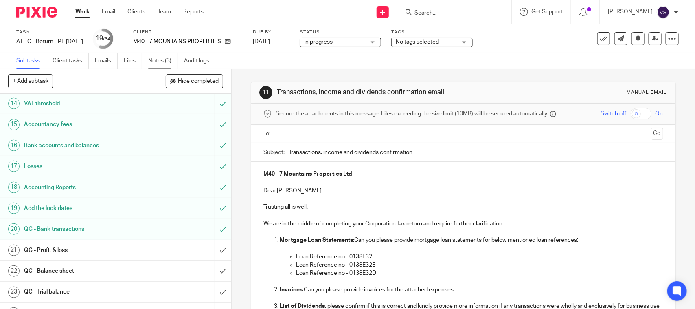
click at [167, 61] on link "Notes (3)" at bounding box center [163, 61] width 30 height 16
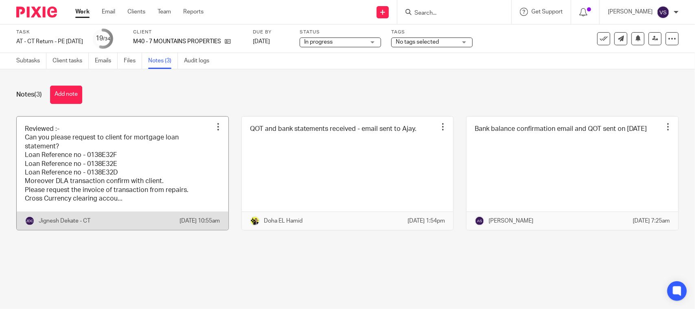
click at [109, 152] on link at bounding box center [123, 172] width 212 height 113
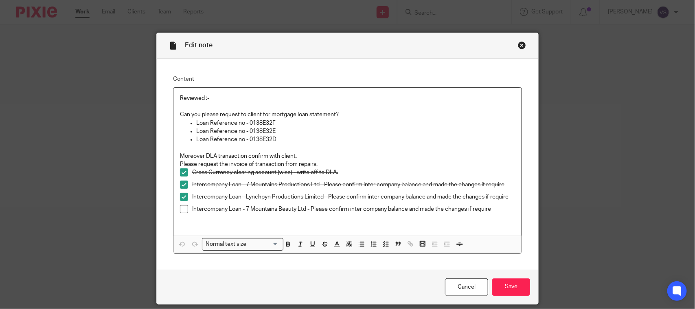
click at [518, 47] on div "Close this dialog window" at bounding box center [522, 45] width 8 height 8
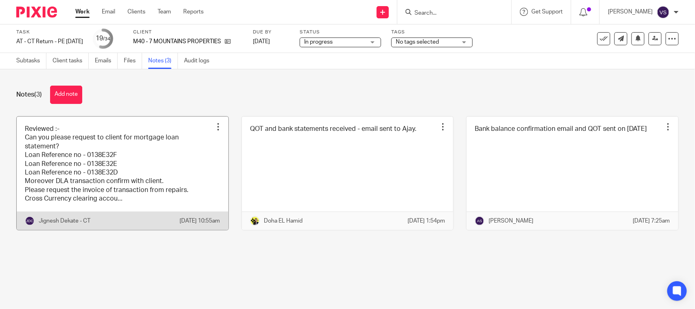
click at [96, 149] on link at bounding box center [123, 172] width 212 height 113
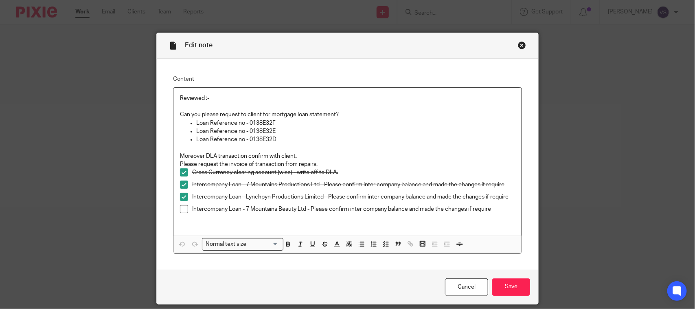
scroll to position [29, 0]
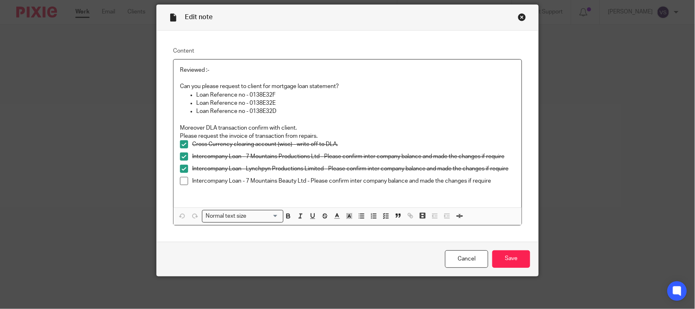
click at [518, 15] on div "Close this dialog window" at bounding box center [522, 17] width 8 height 8
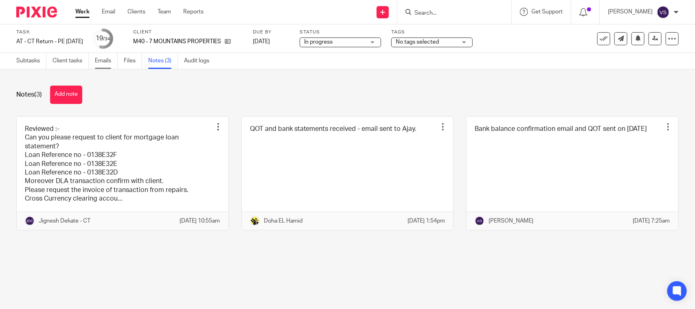
click at [102, 59] on link "Emails" at bounding box center [106, 61] width 23 height 16
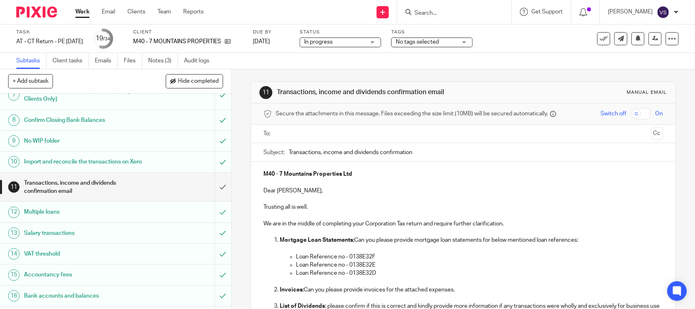
scroll to position [153, 0]
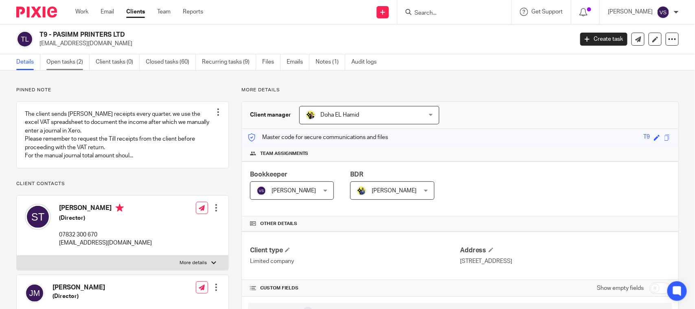
click at [68, 57] on link "Open tasks (2)" at bounding box center [67, 62] width 43 height 16
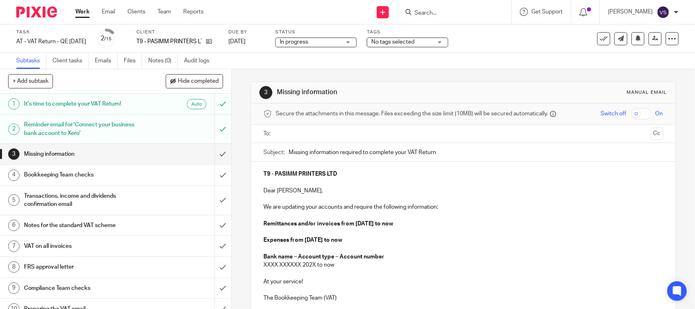
click at [427, 66] on div "Subtasks Client tasks Emails Files Notes (0) Audit logs" at bounding box center [347, 61] width 695 height 16
click at [209, 153] on input "submit" at bounding box center [115, 154] width 231 height 20
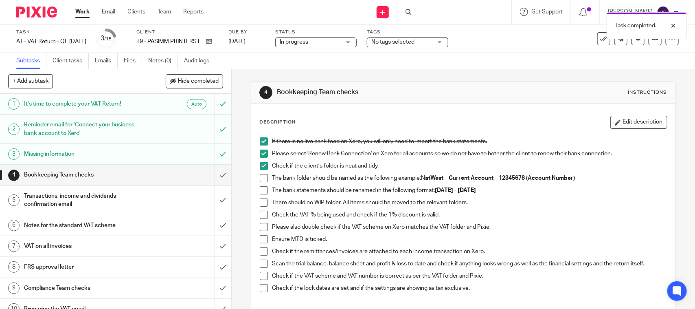
click at [261, 177] on span at bounding box center [264, 178] width 8 height 8
click at [261, 190] on span at bounding box center [264, 190] width 8 height 8
click at [260, 202] on span at bounding box center [264, 202] width 8 height 8
click at [260, 213] on span at bounding box center [264, 215] width 8 height 8
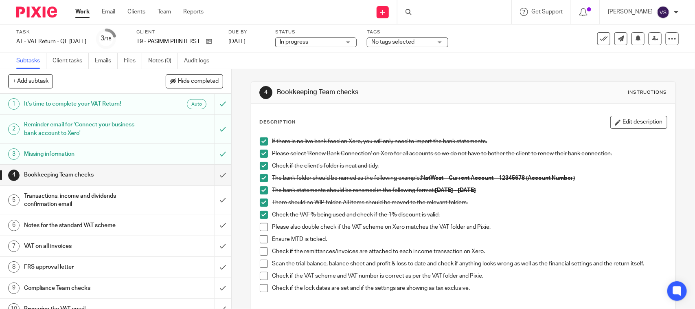
click at [260, 225] on span at bounding box center [264, 227] width 8 height 8
drag, startPoint x: 261, startPoint y: 239, endPoint x: 264, endPoint y: 247, distance: 7.9
click at [261, 239] on span at bounding box center [264, 239] width 8 height 8
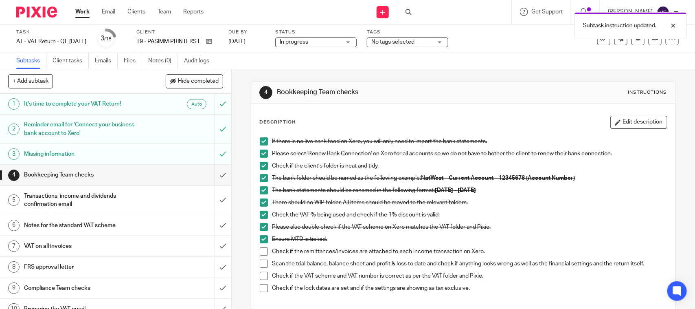
click at [263, 252] on span at bounding box center [264, 251] width 8 height 8
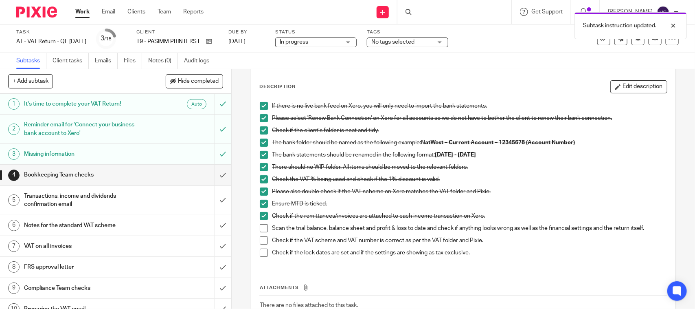
scroll to position [51, 0]
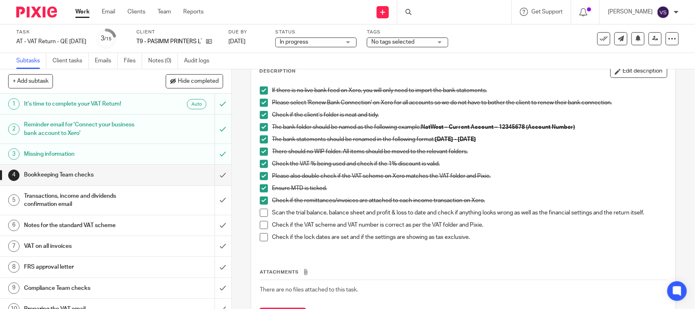
click at [263, 212] on span at bounding box center [264, 212] width 8 height 8
click at [260, 226] on span at bounding box center [264, 225] width 8 height 8
click at [260, 237] on span at bounding box center [264, 237] width 8 height 8
click at [214, 175] on input "submit" at bounding box center [115, 174] width 231 height 20
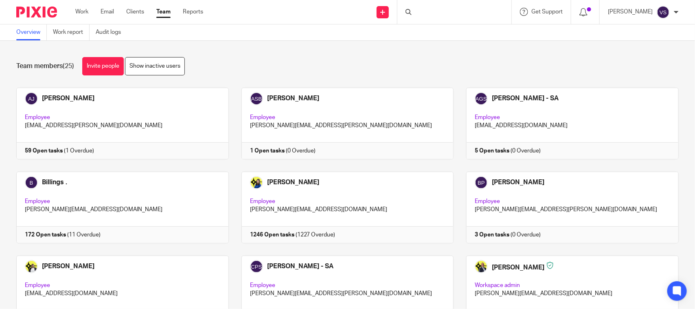
scroll to position [553, 0]
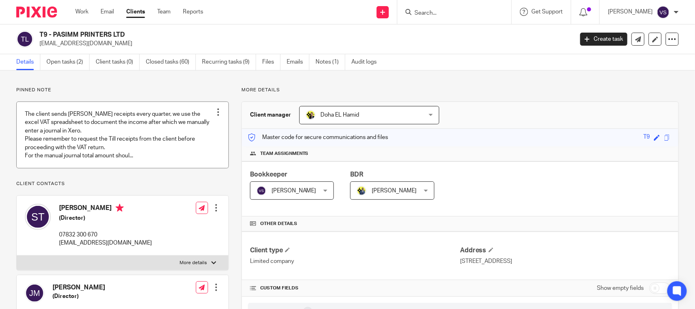
click at [147, 152] on link at bounding box center [123, 135] width 212 height 66
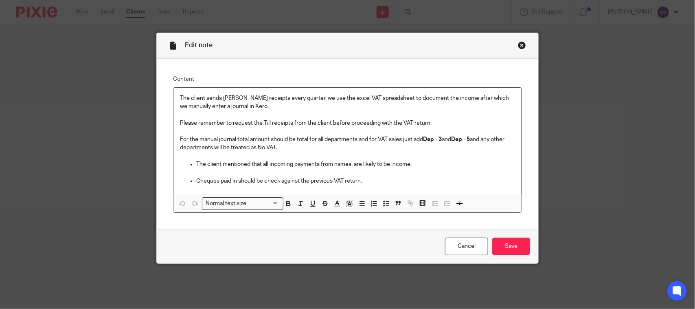
click at [518, 45] on div "Close this dialog window" at bounding box center [522, 45] width 8 height 8
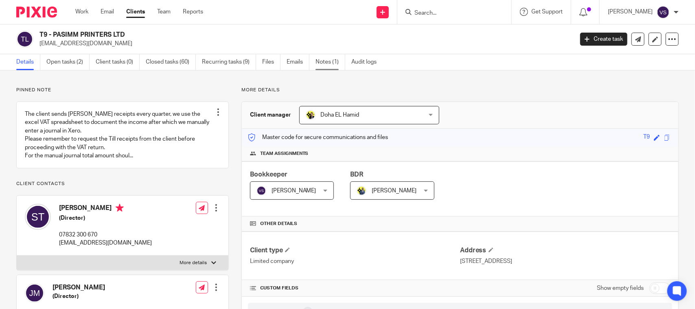
click at [331, 59] on link "Notes (1)" at bounding box center [331, 62] width 30 height 16
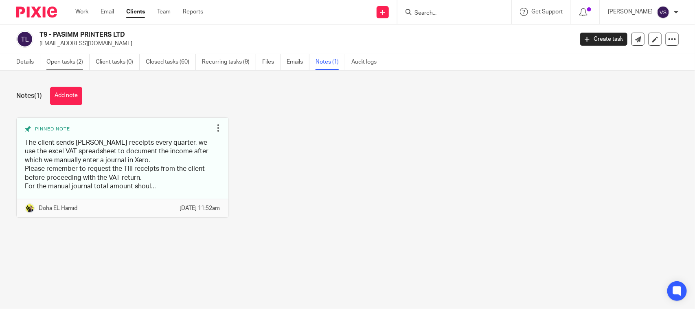
click at [49, 62] on link "Open tasks (2)" at bounding box center [67, 62] width 43 height 16
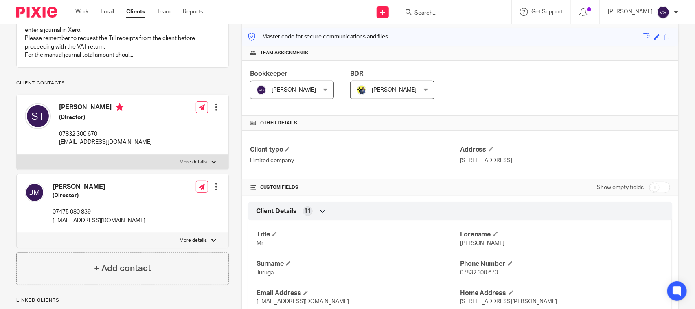
scroll to position [102, 0]
